Goal: Information Seeking & Learning: Compare options

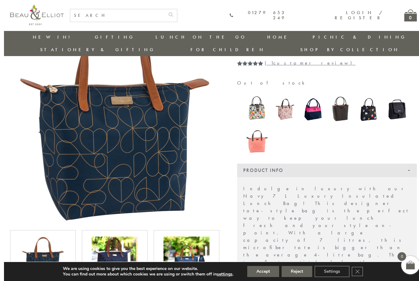
scroll to position [64, 0]
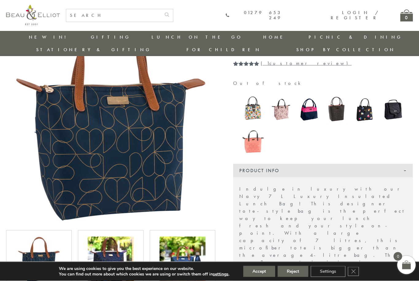
click at [110, 256] on img at bounding box center [111, 260] width 46 height 46
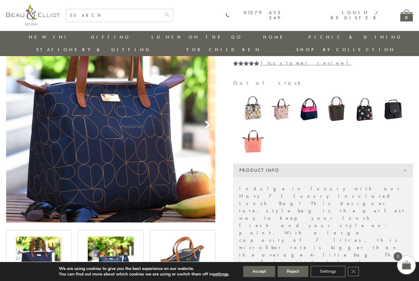
click at [117, 243] on img at bounding box center [111, 260] width 46 height 46
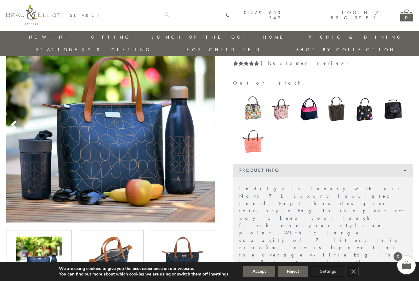
click at [112, 245] on img at bounding box center [111, 260] width 46 height 46
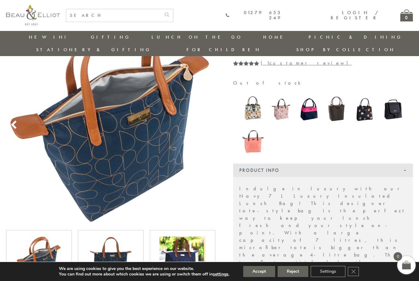
click at [137, 245] on div at bounding box center [110, 260] width 53 height 46
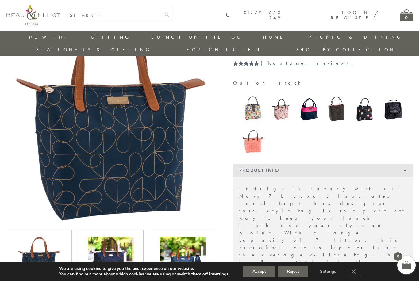
click at [129, 243] on img at bounding box center [111, 260] width 46 height 46
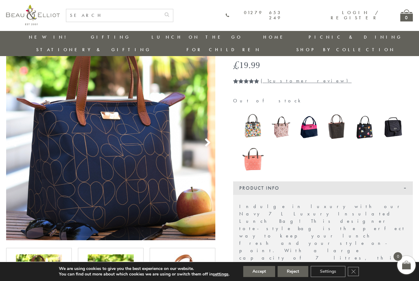
scroll to position [46, 0]
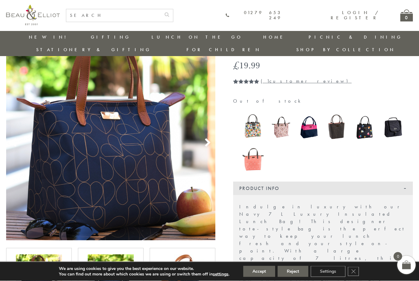
click at [333, 113] on img at bounding box center [337, 127] width 22 height 28
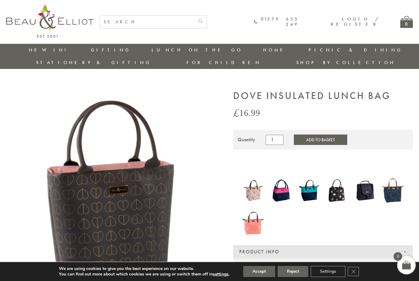
click at [165, 25] on input "text" at bounding box center [147, 22] width 95 height 13
type input "Lunch bag"
click at [207, 20] on button "submit" at bounding box center [201, 21] width 12 height 10
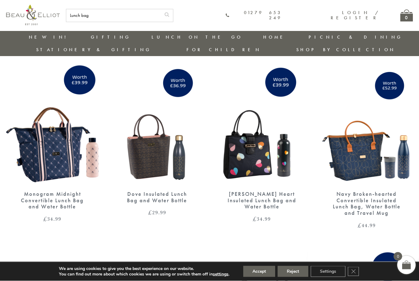
scroll to position [1465, 0]
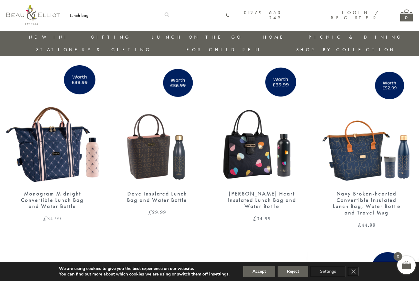
click at [366, 159] on img at bounding box center [367, 124] width 93 height 119
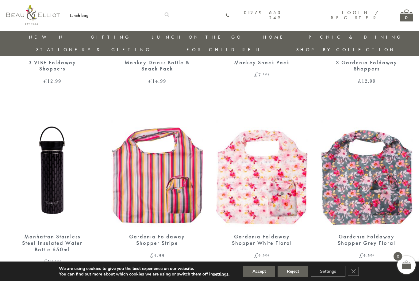
scroll to position [0, 0]
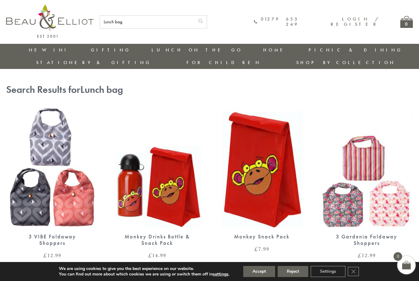
click at [158, 65] on link "Insulated Lunch Bags" at bounding box center [185, 68] width 55 height 11
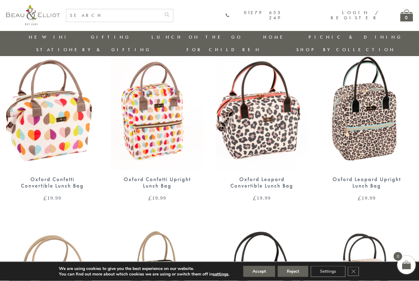
scroll to position [226, 0]
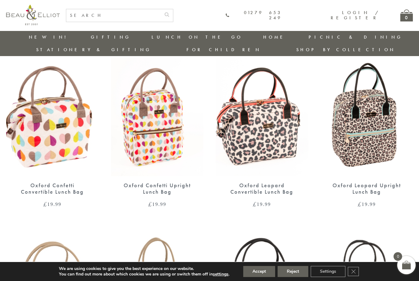
click at [144, 111] on img at bounding box center [157, 116] width 93 height 119
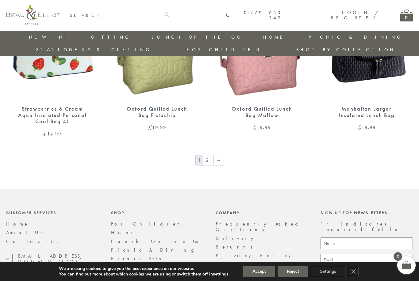
scroll to position [1019, 0]
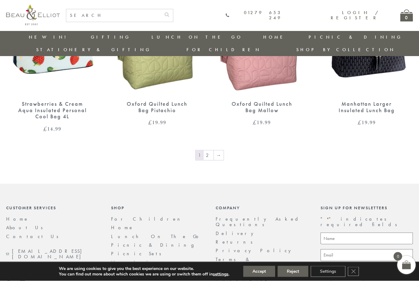
click at [208, 151] on link "2" at bounding box center [209, 156] width 10 height 10
